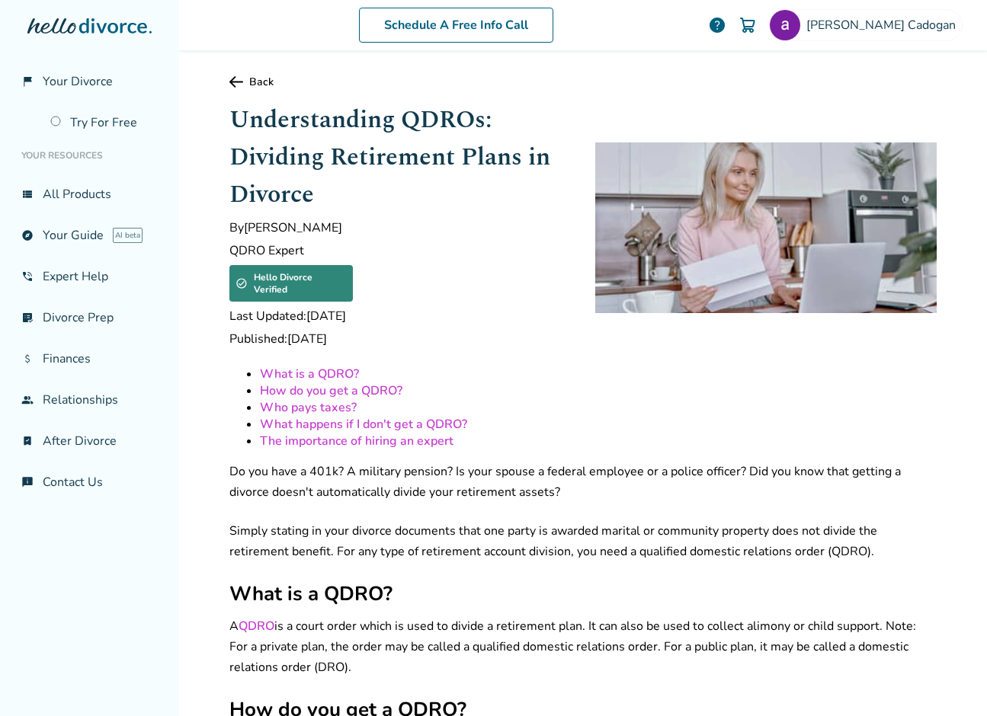
click at [324, 399] on link "Who pays taxes?" at bounding box center [308, 407] width 97 height 17
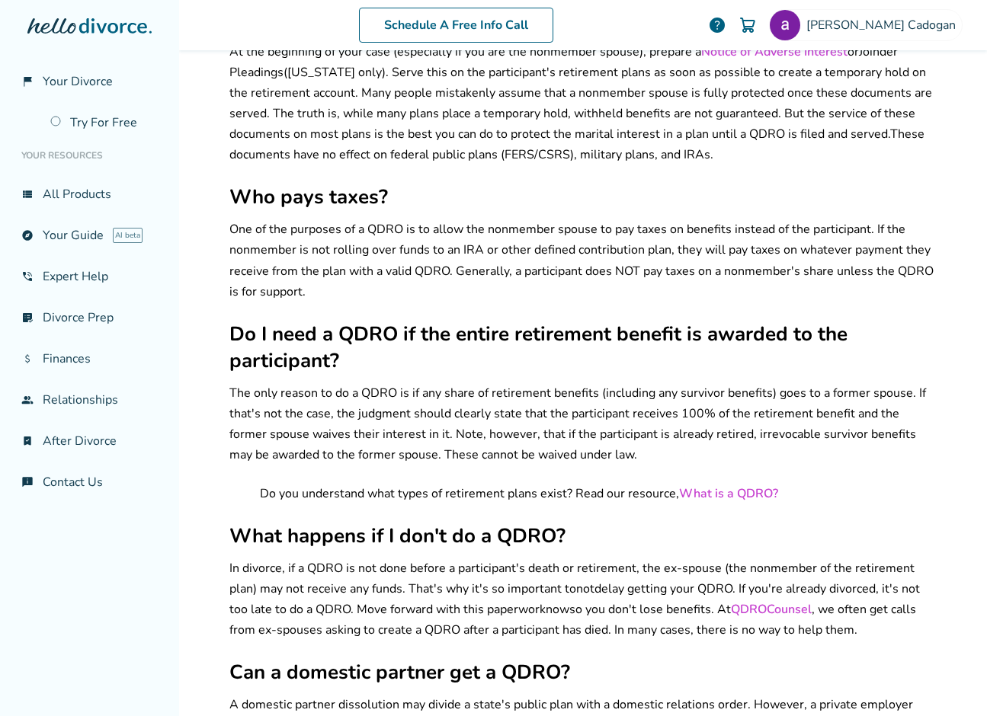
click at [362, 219] on p "One of the purposes of a QDRO is to allow the nonmember spouse to pay taxes on …" at bounding box center [582, 260] width 707 height 82
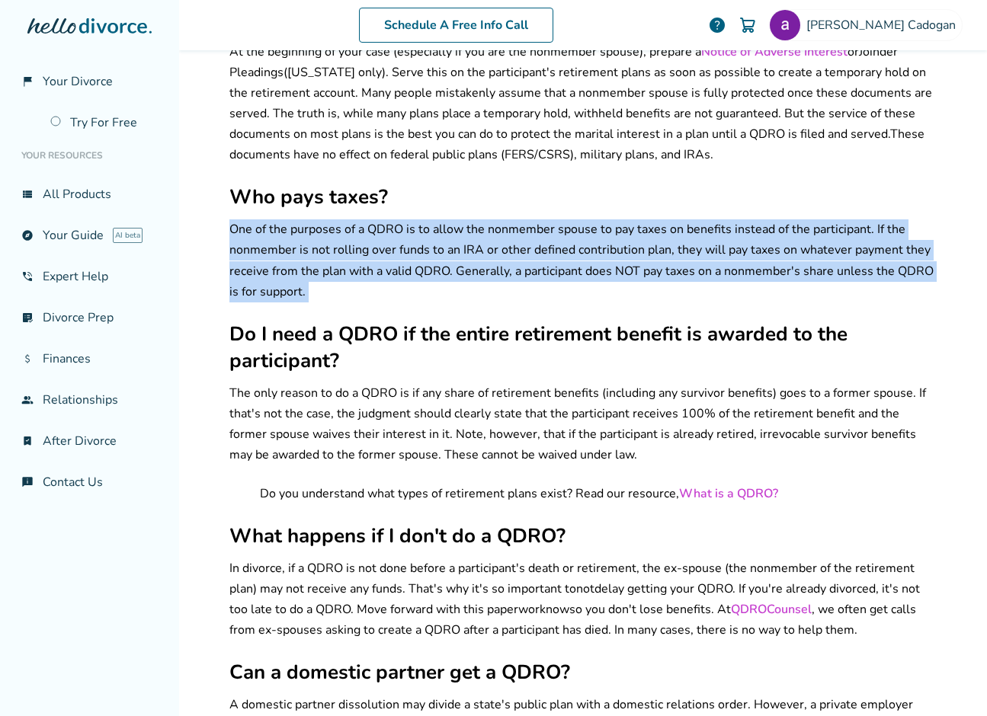
click at [362, 219] on p "One of the purposes of a QDRO is to allow the nonmember spouse to pay taxes on …" at bounding box center [582, 260] width 707 height 82
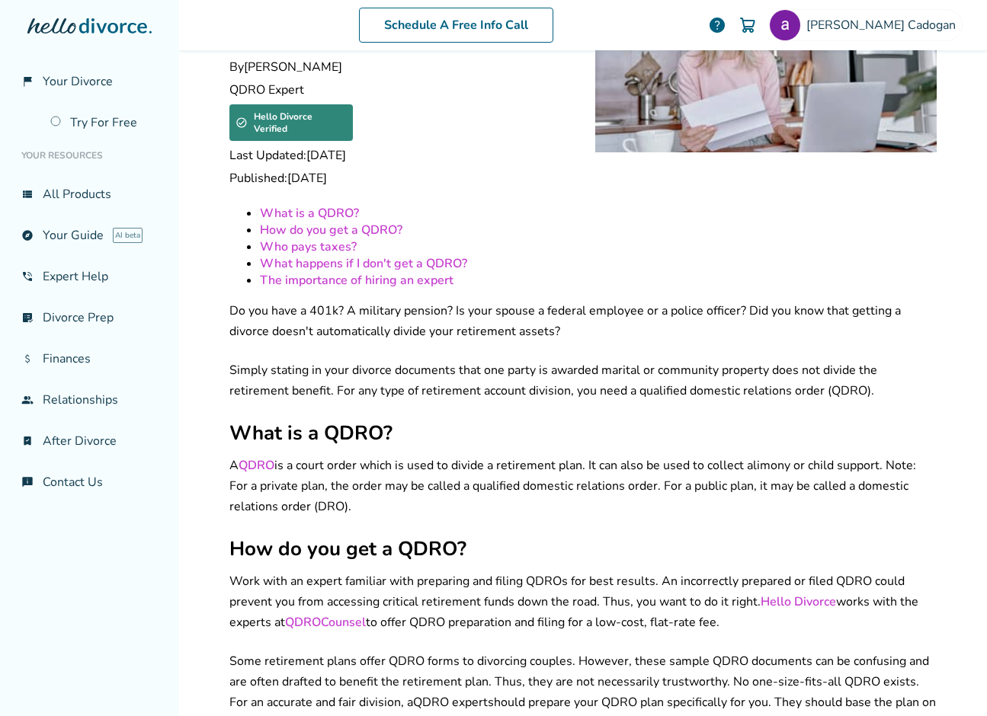
scroll to position [0, 0]
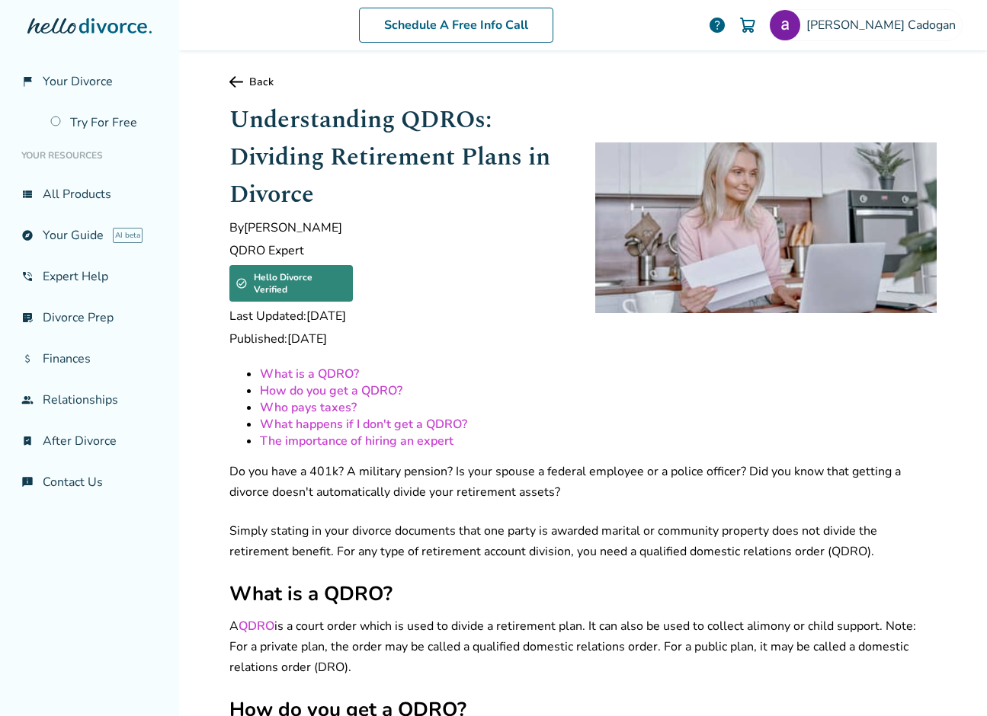
click at [251, 81] on link "Back" at bounding box center [582, 82] width 707 height 14
